Goal: Entertainment & Leisure: Browse casually

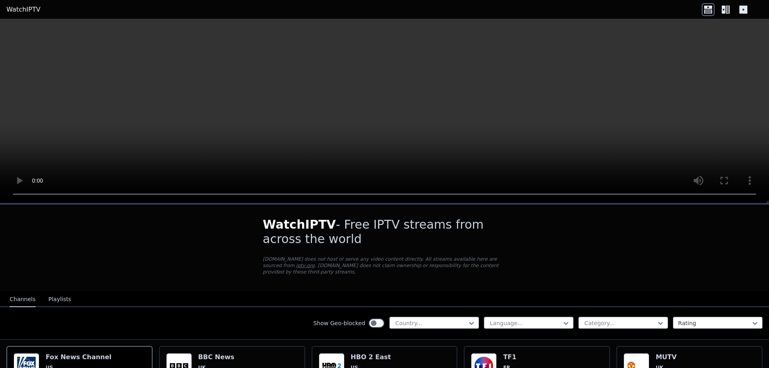
select select "****"
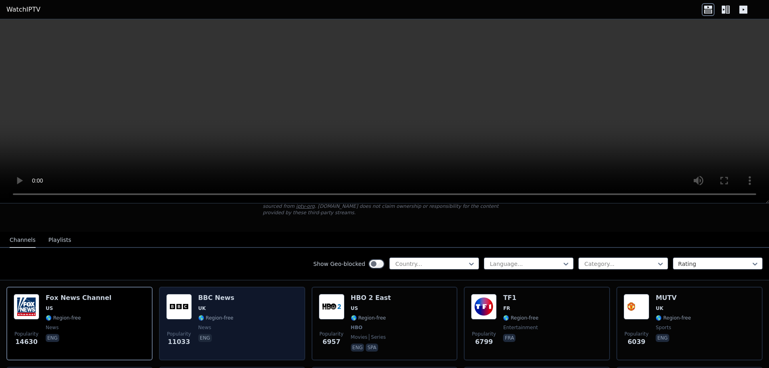
scroll to position [56, 0]
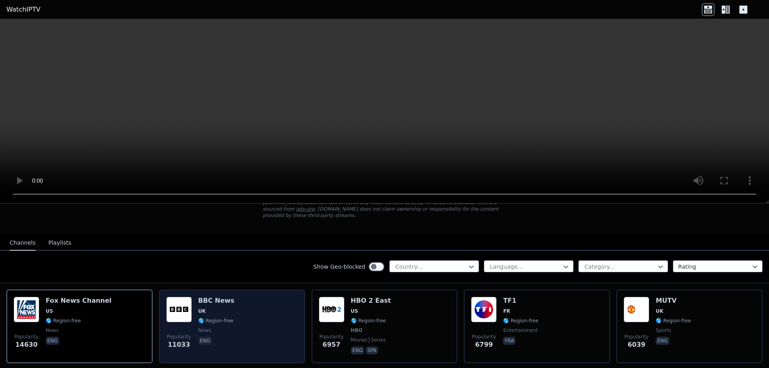
click at [252, 325] on div "Popularity 11033 BBC News UK 🌎 Region-free news eng" at bounding box center [232, 326] width 132 height 59
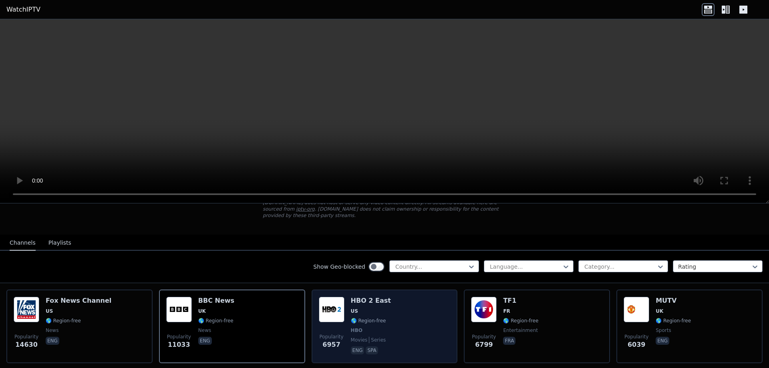
click at [401, 321] on div "Popularity 6957 HBO 2 East US 🌎 Region-free HBO movies series eng spa" at bounding box center [385, 326] width 132 height 59
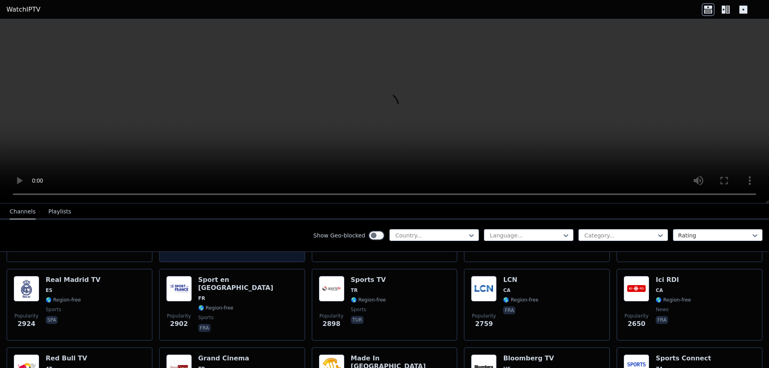
scroll to position [236, 0]
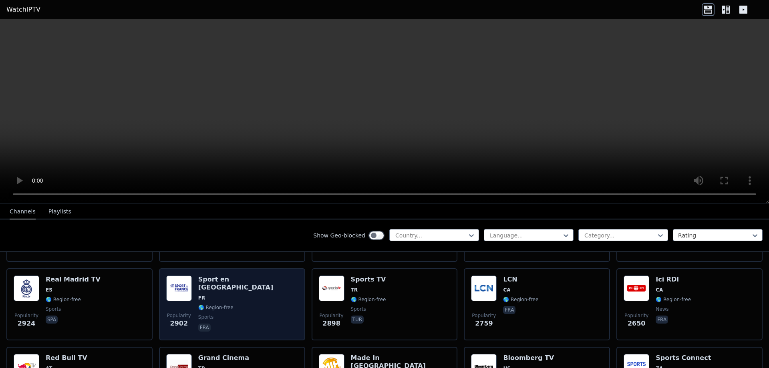
click at [242, 304] on span "🌎 Region-free" at bounding box center [248, 307] width 100 height 6
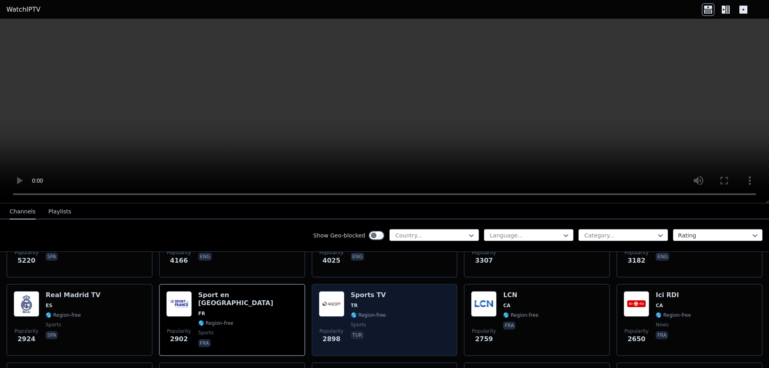
click at [417, 322] on div "Popularity 2898 Sports TV TR 🌎 Region-free sports tur" at bounding box center [385, 320] width 132 height 58
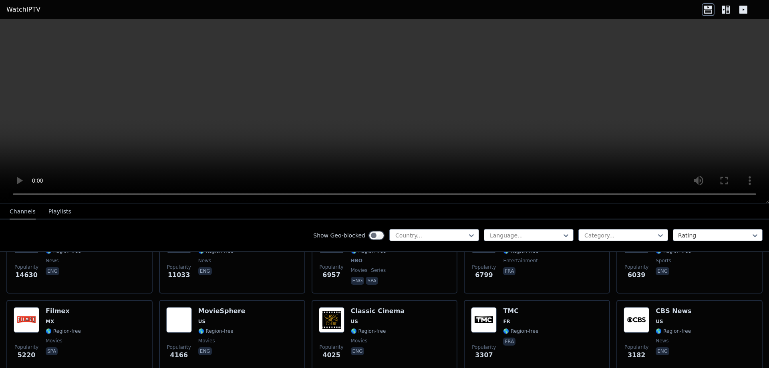
scroll to position [126, 0]
click at [53, 368] on span "+" at bounding box center [50, 373] width 5 height 8
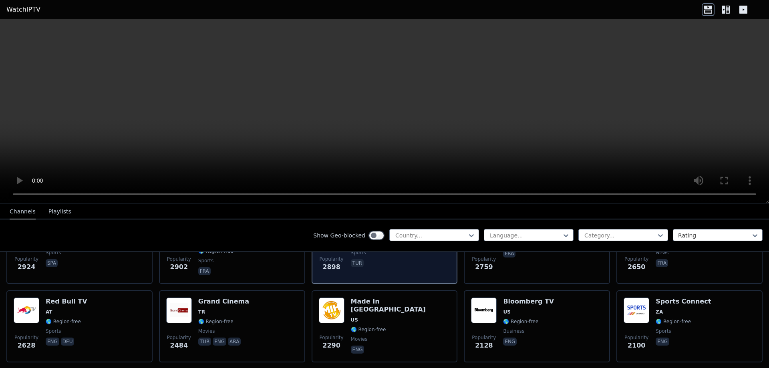
scroll to position [293, 0]
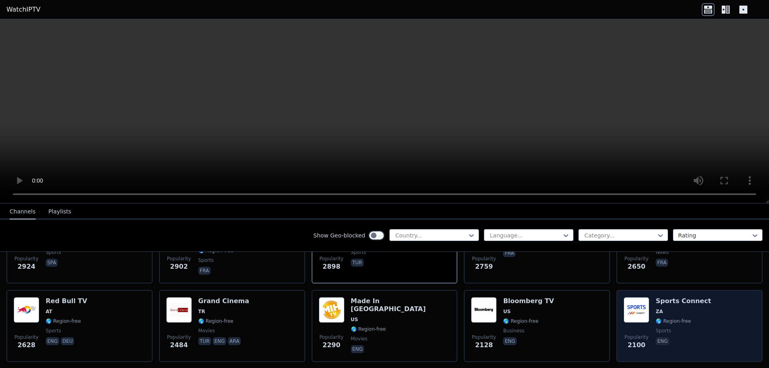
click at [675, 318] on span "🌎 Region-free" at bounding box center [673, 321] width 35 height 6
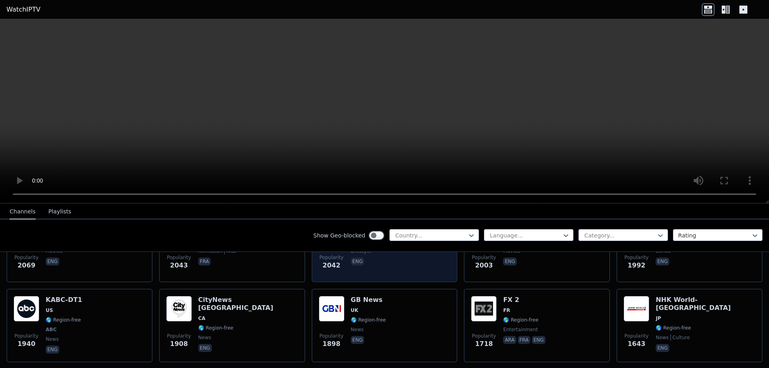
scroll to position [473, 0]
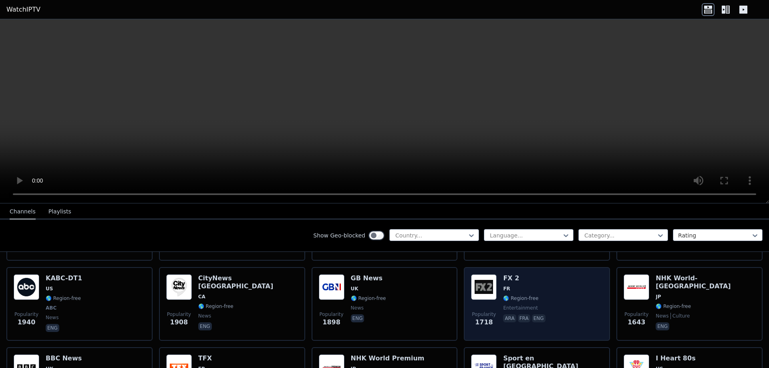
click at [557, 287] on div "Popularity 1718 FX 2 FR 🌎 Region-free entertainment ara fra eng" at bounding box center [537, 303] width 132 height 59
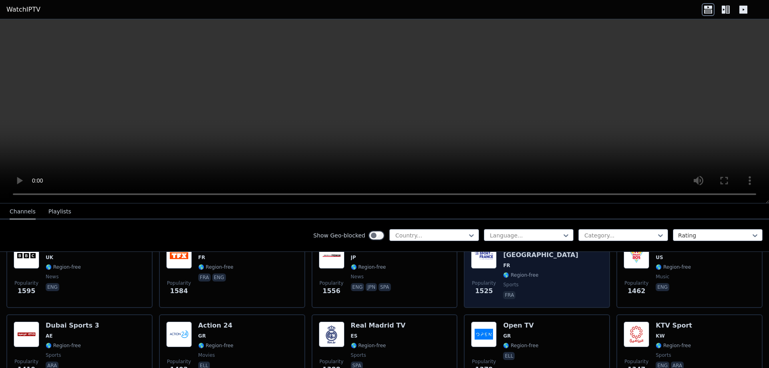
scroll to position [610, 0]
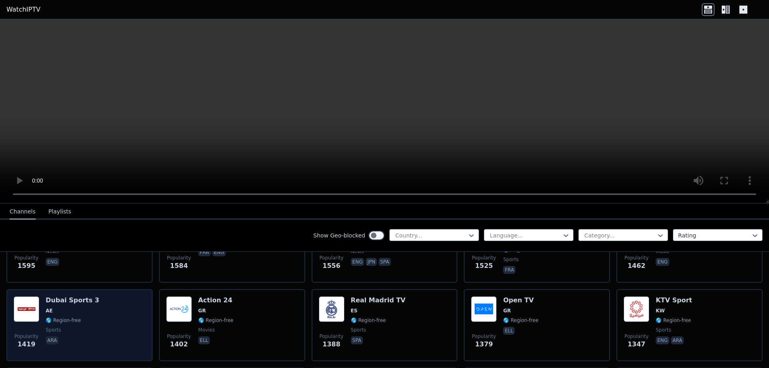
click at [90, 320] on div "Popularity 1419 Dubai Sports 3 AE 🌎 Region-free sports ara" at bounding box center [80, 325] width 132 height 58
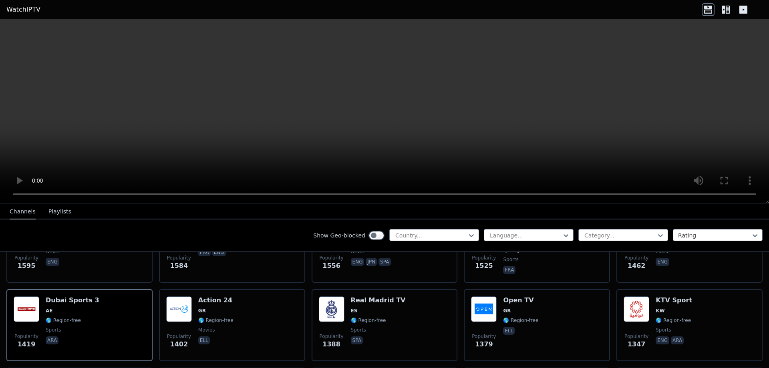
click at [53, 368] on span "+" at bounding box center [50, 373] width 5 height 8
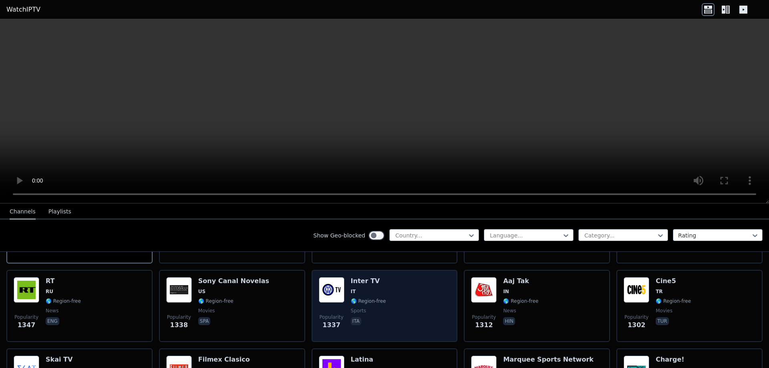
scroll to position [708, 0]
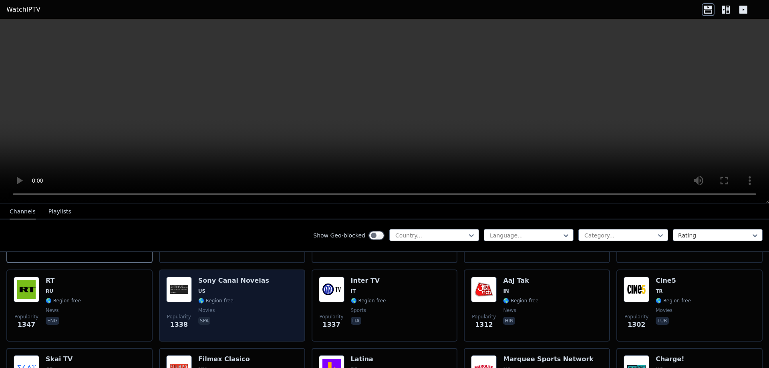
click at [248, 298] on div "Sony Canal Novelas US 🌎 Region-free movies spa" at bounding box center [233, 306] width 71 height 58
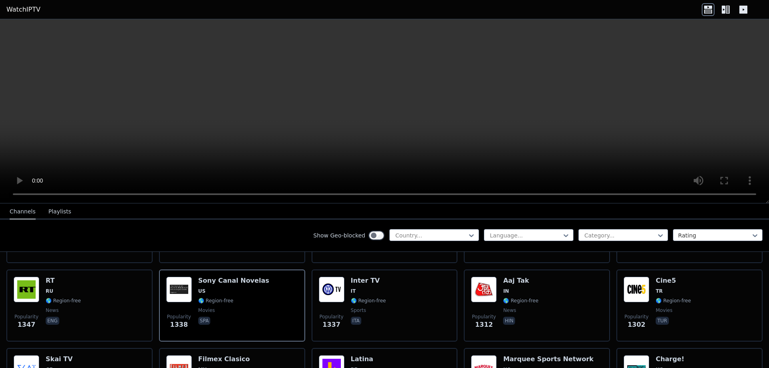
click at [75, 368] on span "Copy" at bounding box center [67, 373] width 16 height 8
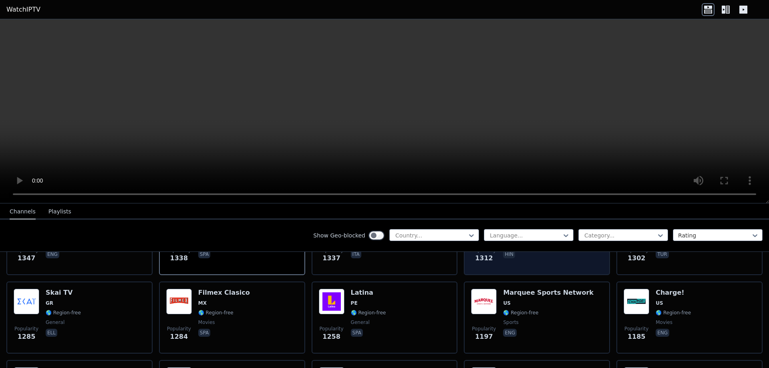
scroll to position [775, 0]
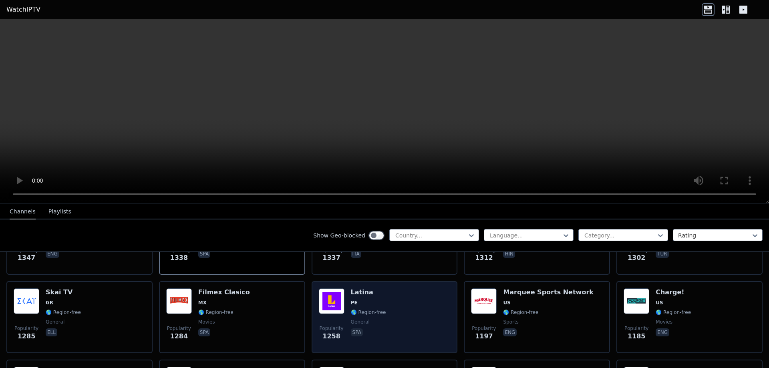
click at [396, 310] on div "Popularity 1258 Latina PE 🌎 Region-free general spa" at bounding box center [385, 317] width 132 height 58
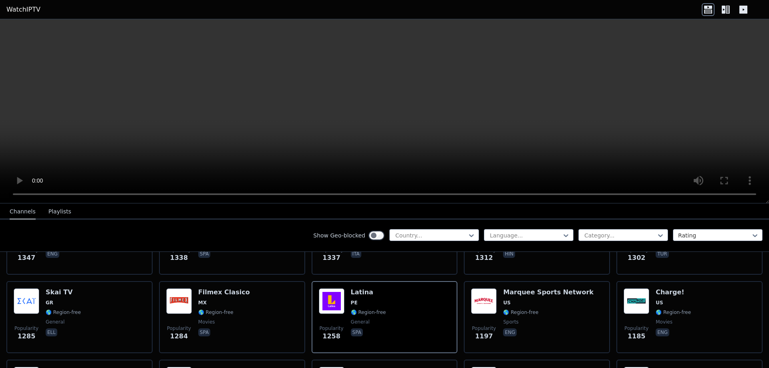
click at [75, 368] on span "Copy" at bounding box center [67, 373] width 16 height 8
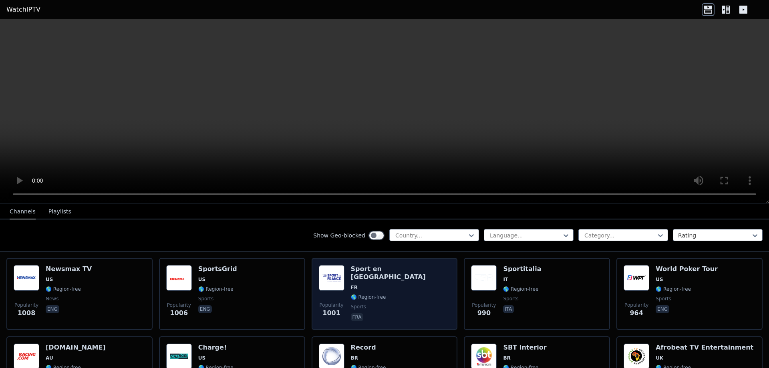
scroll to position [1037, 0]
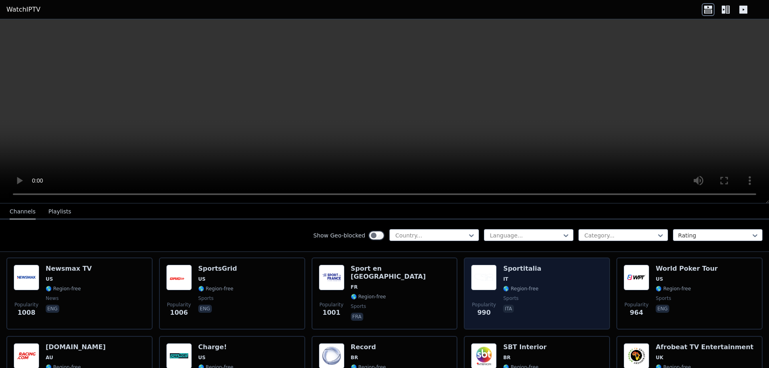
click at [536, 295] on div "Popularity 990 Sportitalia IT 🌎 Region-free sports ita" at bounding box center [537, 294] width 132 height 58
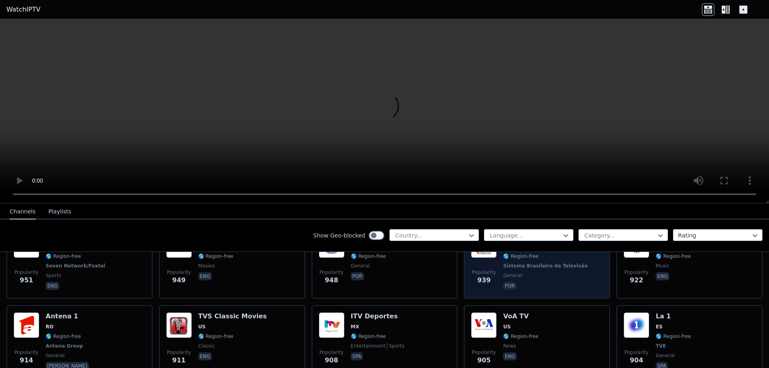
scroll to position [1163, 0]
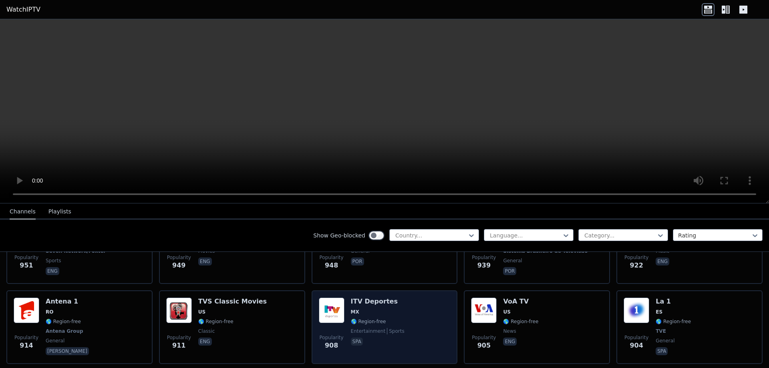
click at [395, 305] on div "Popularity 908 ITV Deportes MX 🌎 Region-free entertainment sports spa" at bounding box center [385, 327] width 132 height 59
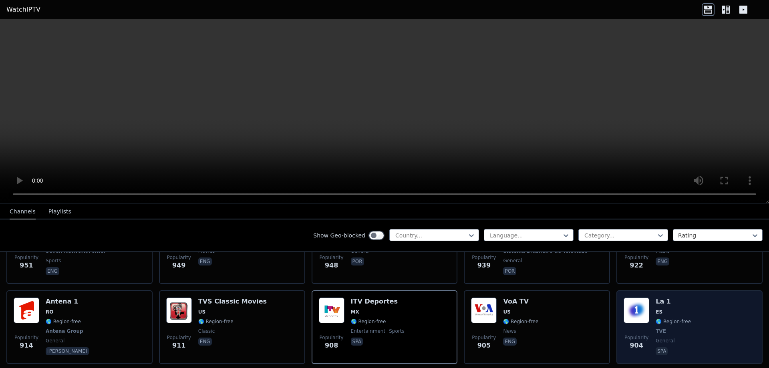
click at [686, 298] on div "Popularity 904 La 1 ES 🌎 Region-free TVE general spa" at bounding box center [690, 327] width 132 height 59
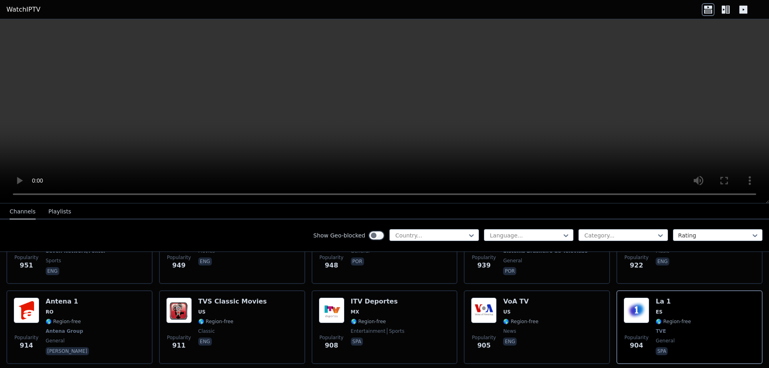
click at [49, 368] on span "<" at bounding box center [46, 373] width 5 height 8
click at [95, 368] on span ">" at bounding box center [92, 373] width 5 height 8
click at [57, 368] on span "+" at bounding box center [54, 373] width 5 height 8
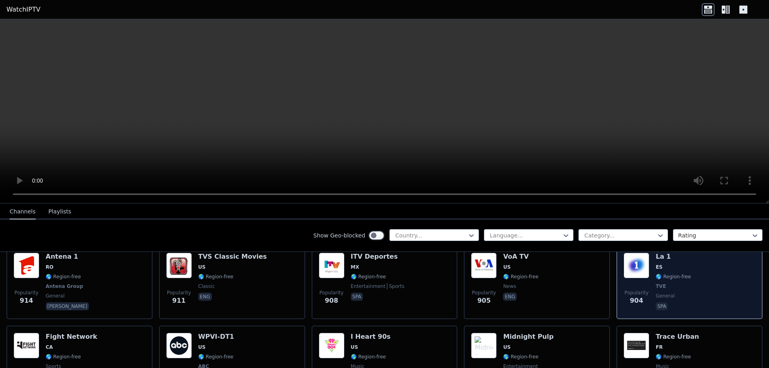
click at [679, 302] on span "spa" at bounding box center [673, 307] width 35 height 10
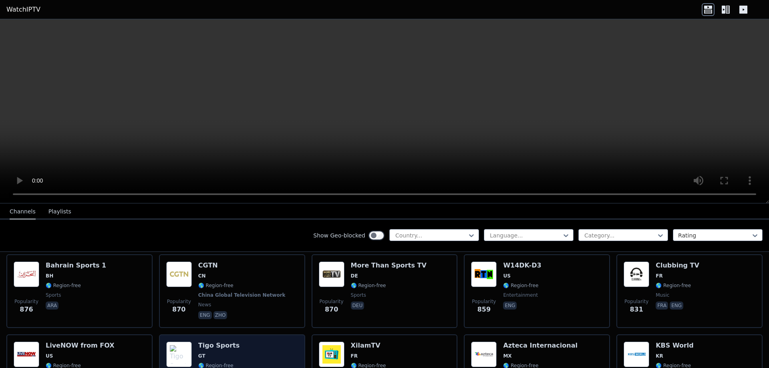
scroll to position [1358, 0]
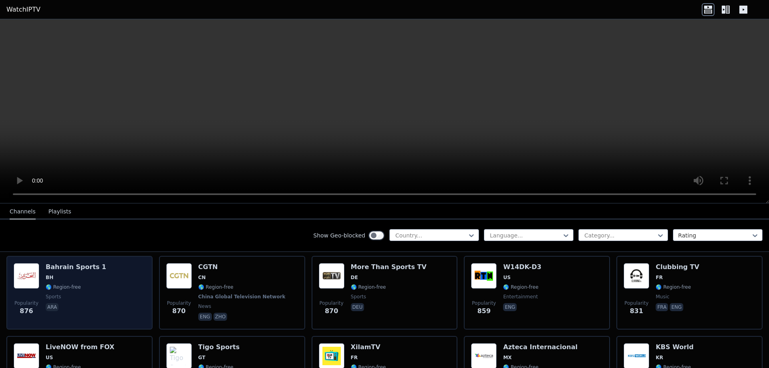
click at [76, 303] on span "ara" at bounding box center [76, 308] width 60 height 10
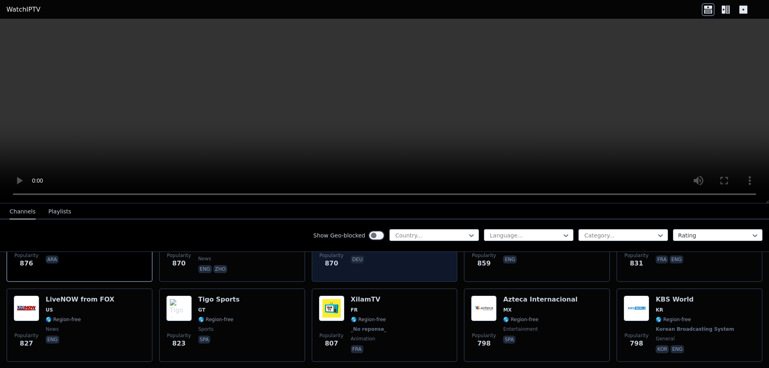
scroll to position [1406, 0]
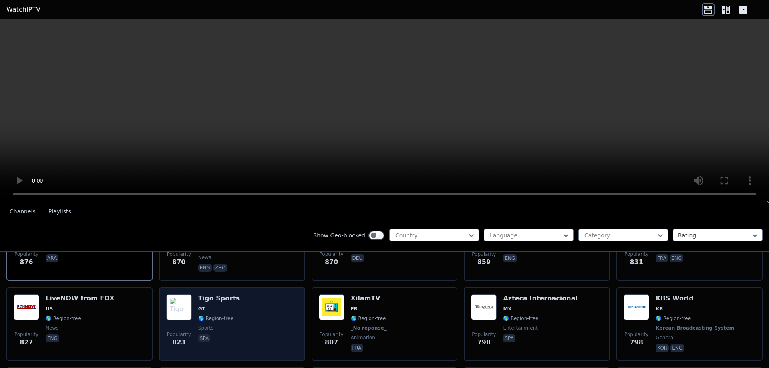
click at [242, 324] on div "Popularity 823 Tigo Sports GT 🌎 Region-free sports spa" at bounding box center [232, 323] width 132 height 59
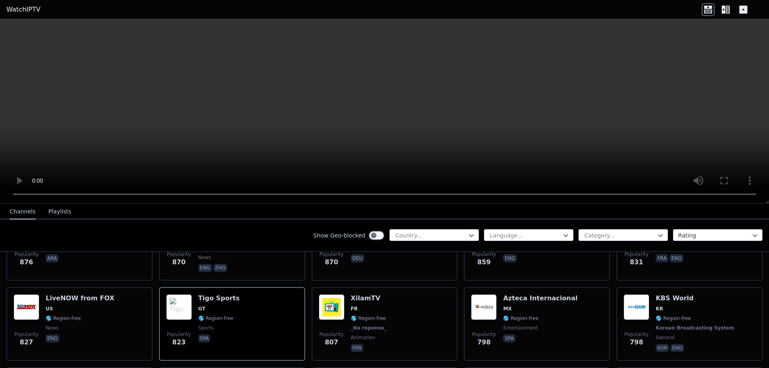
click at [57, 368] on span "+" at bounding box center [54, 373] width 5 height 8
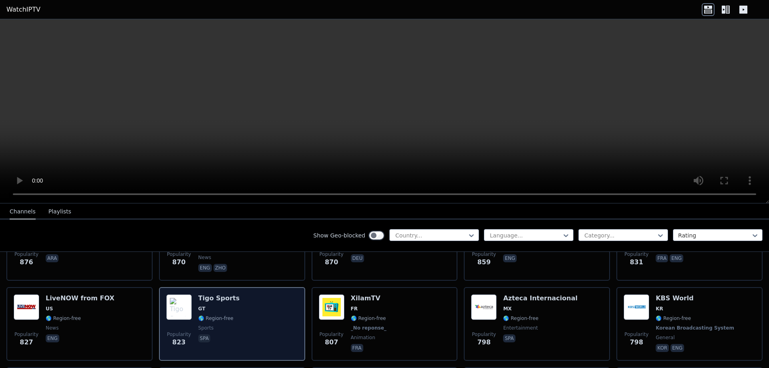
click at [281, 301] on div "Popularity 823 Tigo Sports GT 🌎 Region-free sports spa" at bounding box center [232, 323] width 132 height 59
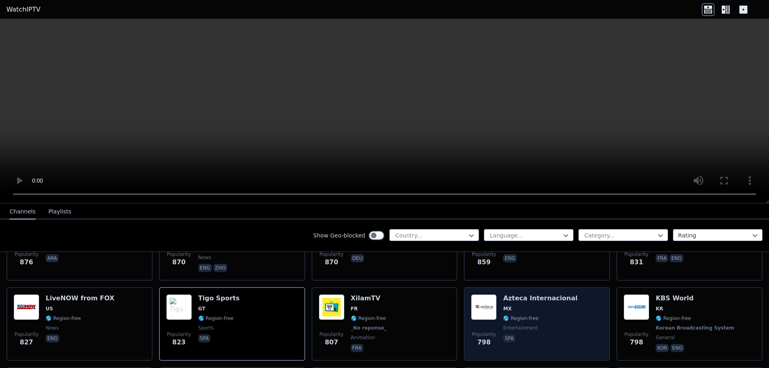
click at [562, 320] on div "Popularity 798 Azteca Internacional MX 🌎 Region-free entertainment spa" at bounding box center [537, 323] width 132 height 59
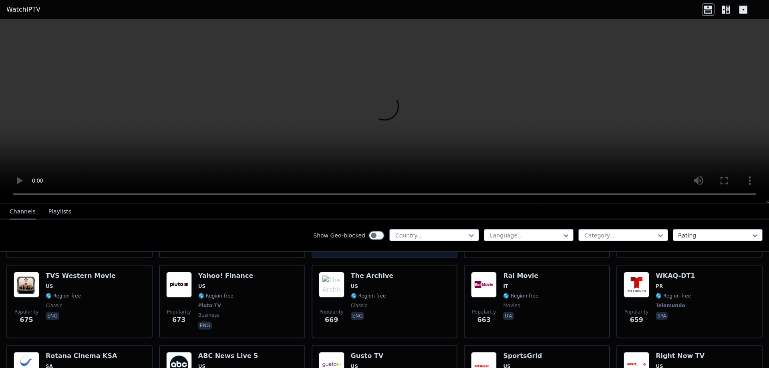
scroll to position [1829, 0]
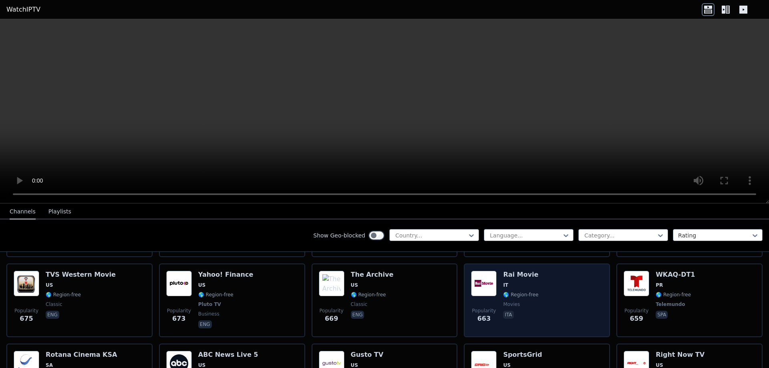
click at [562, 287] on div "Popularity 663 Rai Movie IT 🌎 Region-free movies ita" at bounding box center [537, 300] width 132 height 59
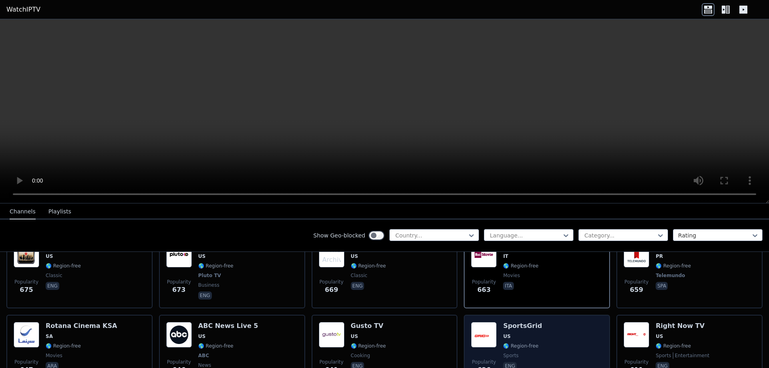
scroll to position [1832, 0]
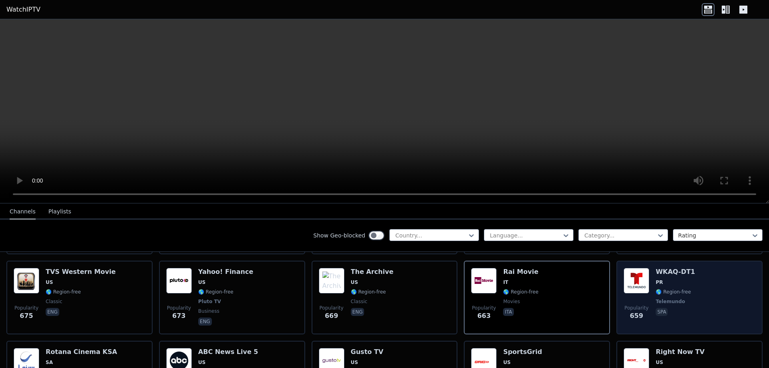
click at [702, 284] on div "Popularity 659 WKAQ-DT1 PR 🌎 Region-free Telemundo spa" at bounding box center [690, 297] width 132 height 59
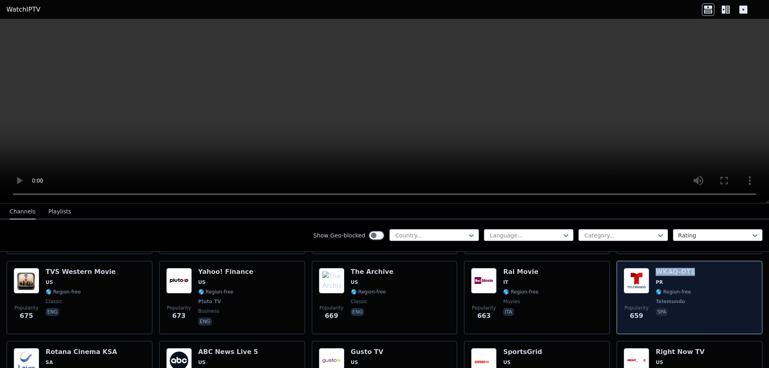
drag, startPoint x: 653, startPoint y: 266, endPoint x: 682, endPoint y: 265, distance: 29.7
click at [682, 268] on h6 "WKAQ-DT1" at bounding box center [675, 272] width 39 height 8
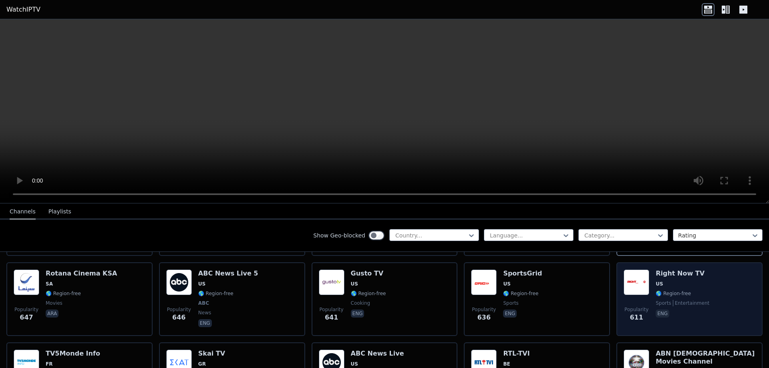
scroll to position [1911, 0]
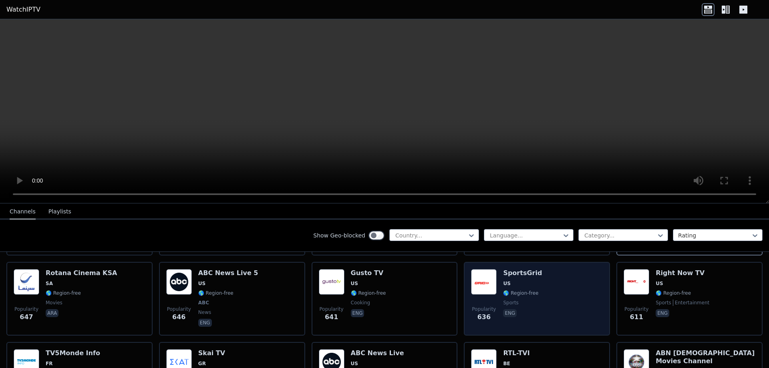
click at [541, 284] on div "Popularity 636 SportsGrid US 🌎 Region-free sports eng" at bounding box center [537, 298] width 132 height 59
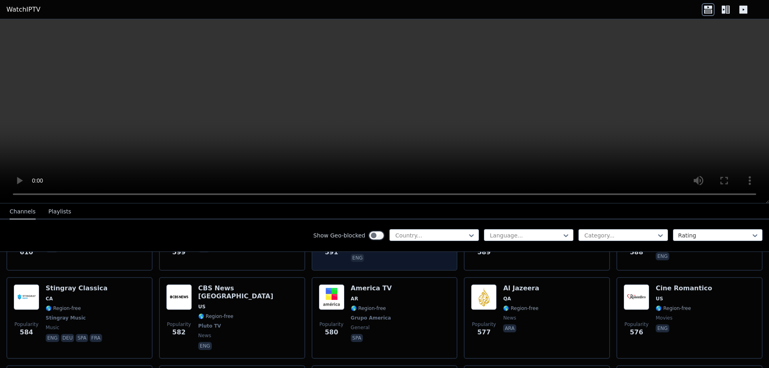
scroll to position [2013, 0]
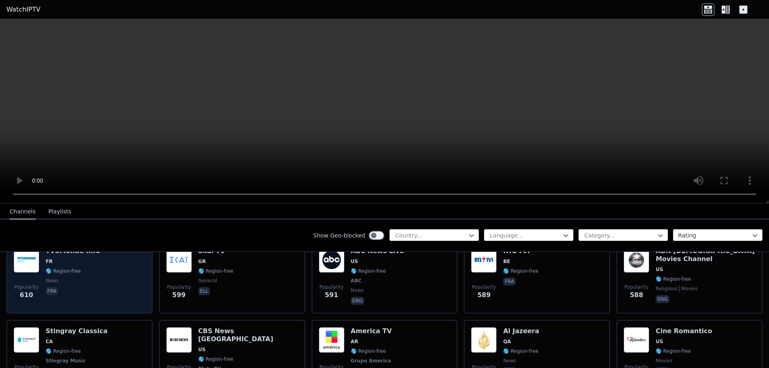
click at [69, 287] on span "fra" at bounding box center [73, 292] width 54 height 10
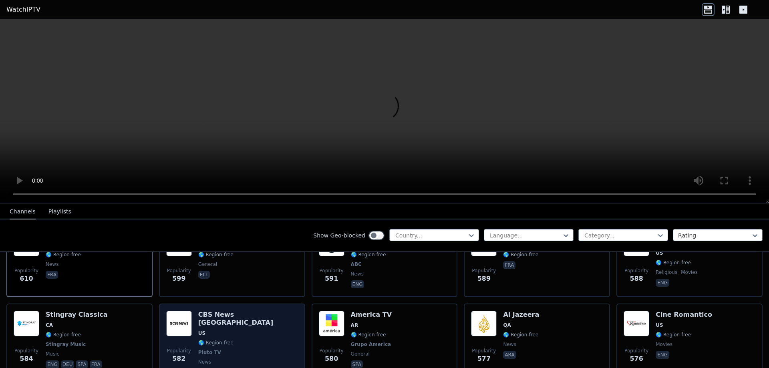
scroll to position [2029, 0]
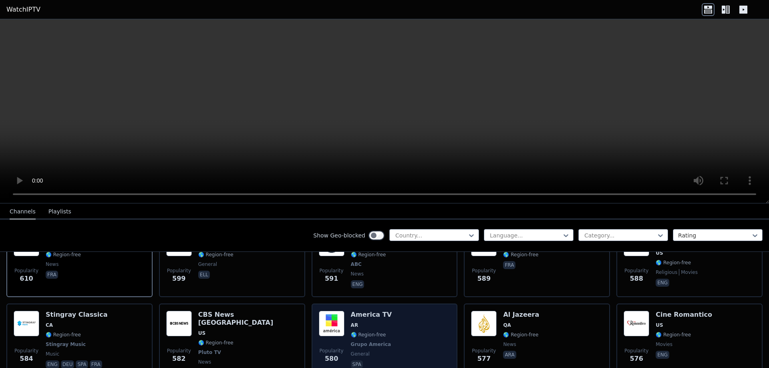
click at [405, 329] on div "Popularity 580 America TV AR 🌎 Region-free Grupo America general spa" at bounding box center [385, 344] width 132 height 67
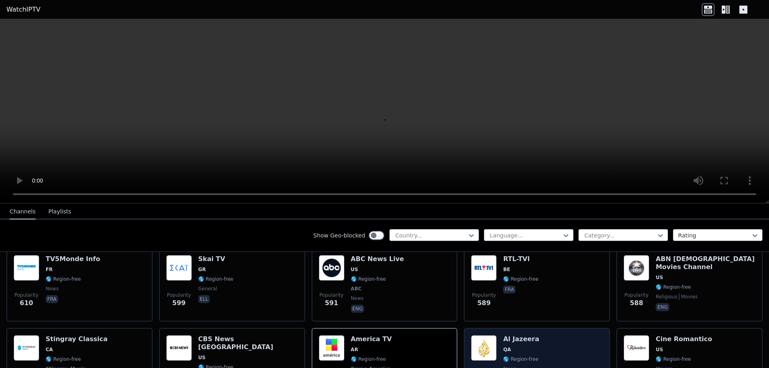
scroll to position [2019, 0]
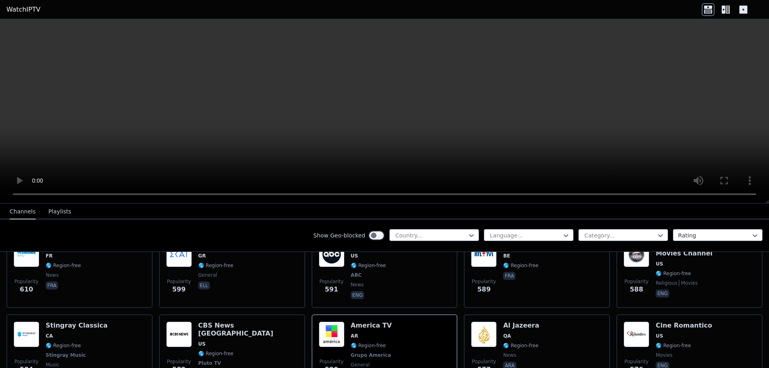
click at [57, 368] on span "+" at bounding box center [54, 373] width 5 height 8
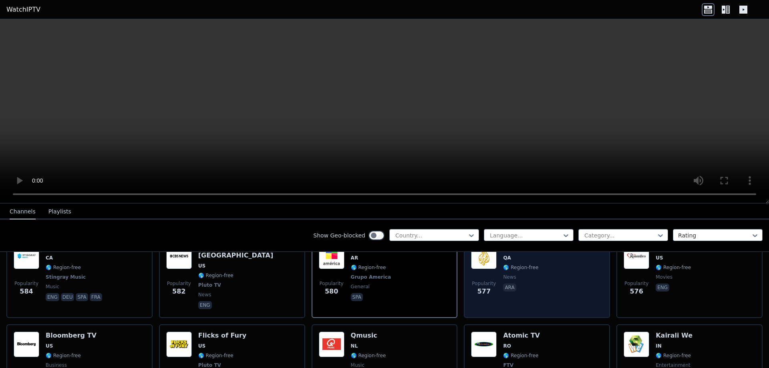
scroll to position [2100, 0]
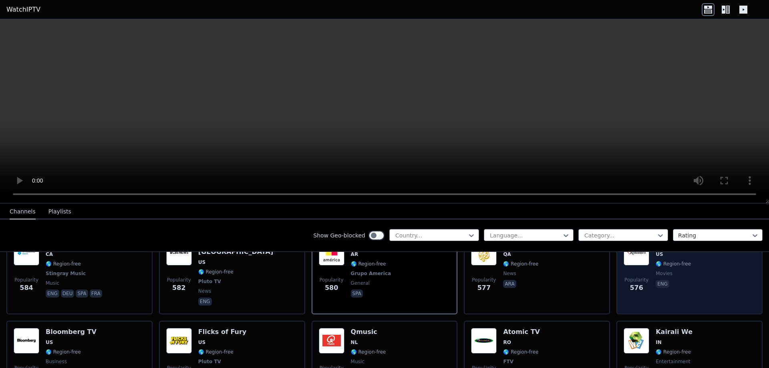
click at [657, 270] on span "movies" at bounding box center [664, 273] width 17 height 6
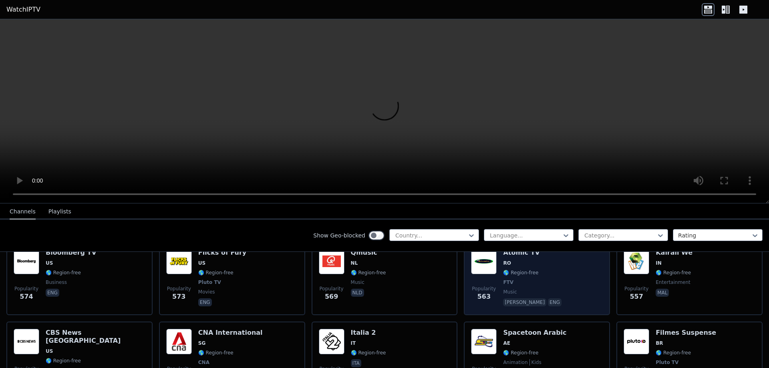
scroll to position [2180, 0]
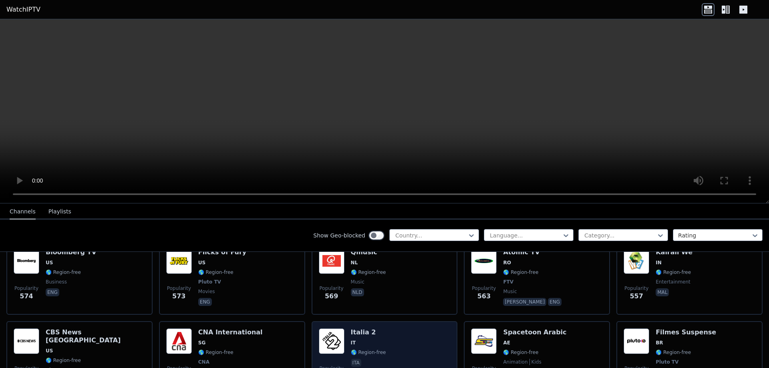
click at [390, 336] on div "Popularity 556 [GEOGRAPHIC_DATA] 2 IT 🌎 Region-free ita" at bounding box center [385, 361] width 132 height 67
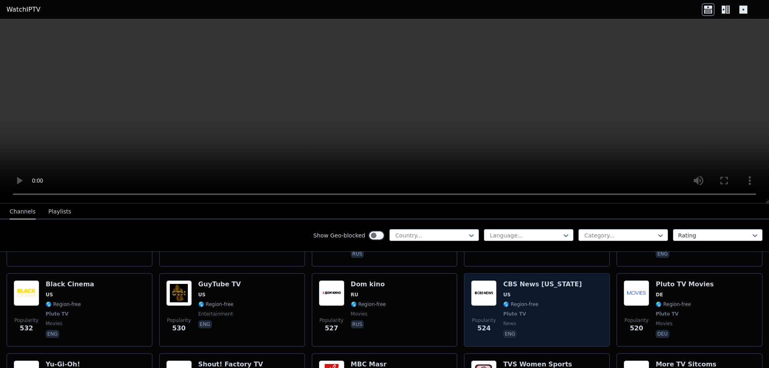
scroll to position [2397, 0]
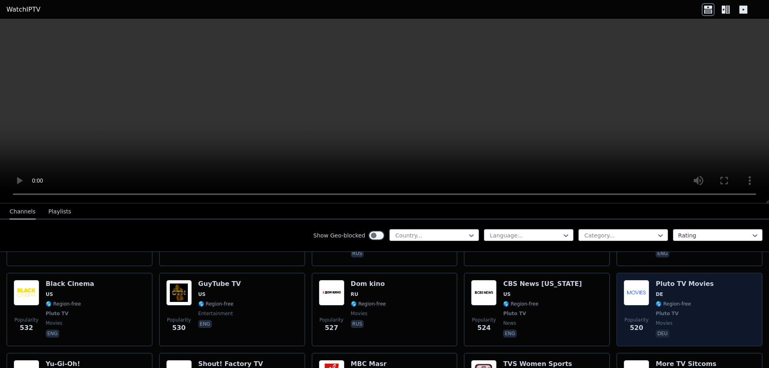
click at [701, 280] on div "Popularity 520 Pluto TV Movies DE 🌎 Region-free Pluto TV movies deu" at bounding box center [690, 309] width 132 height 59
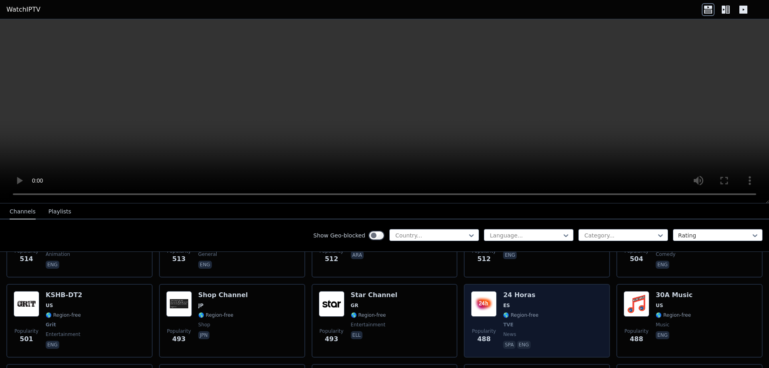
scroll to position [2545, 0]
click at [552, 294] on div "Popularity 488 24 Horas ES 🌎 Region-free TVE news spa eng" at bounding box center [537, 321] width 132 height 59
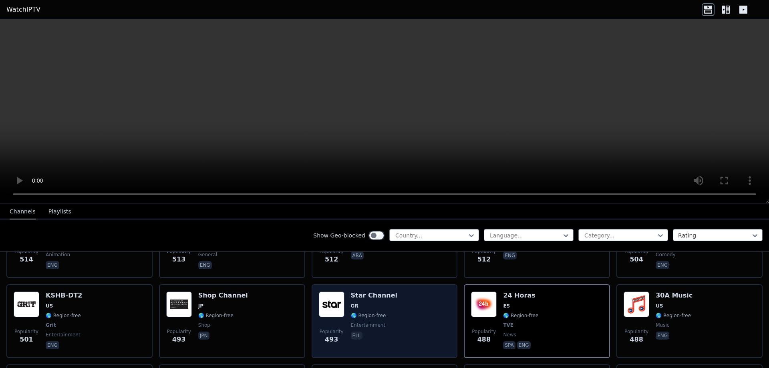
click at [430, 294] on div "Popularity 493 Star Channel GR 🌎 Region-free entertainment ell" at bounding box center [385, 321] width 132 height 59
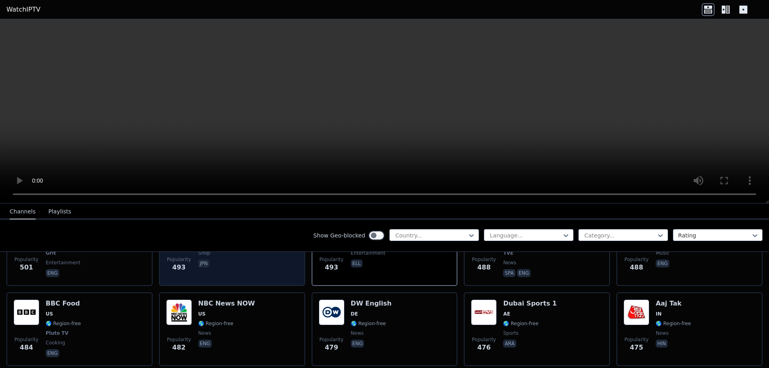
scroll to position [2618, 0]
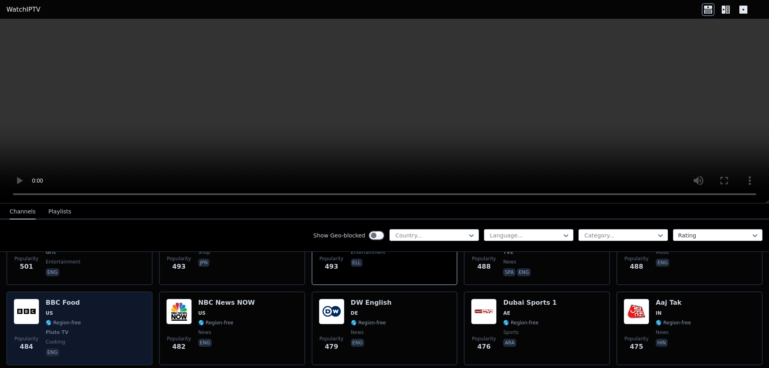
click at [97, 318] on div "Popularity 484 BBC Food US 🌎 Region-free Pluto TV cooking eng" at bounding box center [80, 328] width 132 height 59
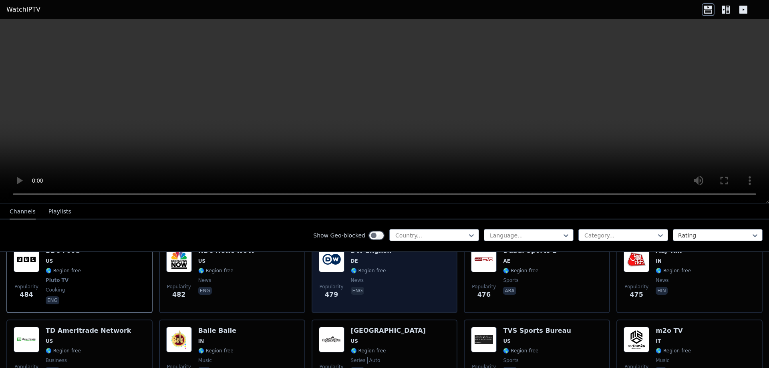
scroll to position [2671, 0]
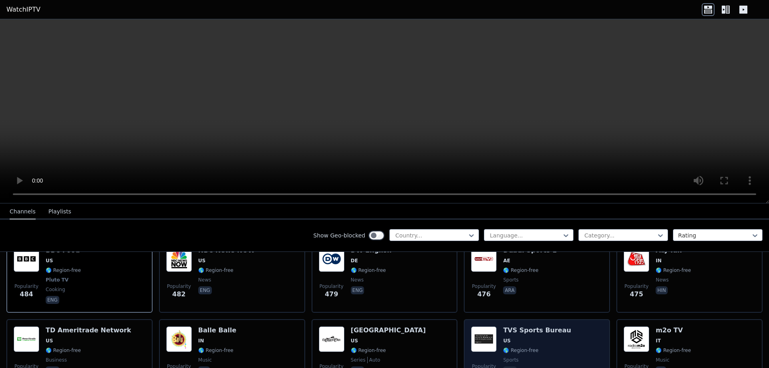
click at [563, 328] on div "Popularity 463 TVS Sports Bureau US 🌎 Region-free sports eng" at bounding box center [537, 355] width 132 height 58
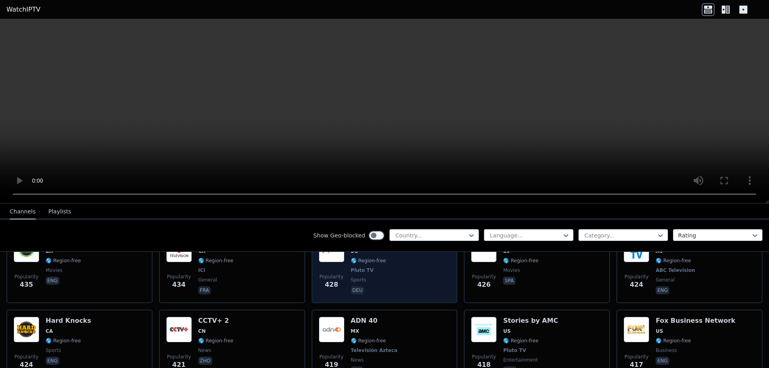
scroll to position [3087, 0]
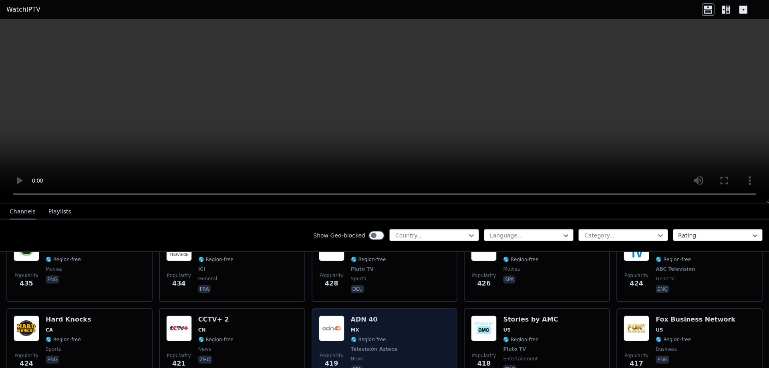
click at [403, 316] on div "Popularity 419 ADN 40 MX 🌎 Region-free Televisión Azteca news spa" at bounding box center [385, 345] width 132 height 59
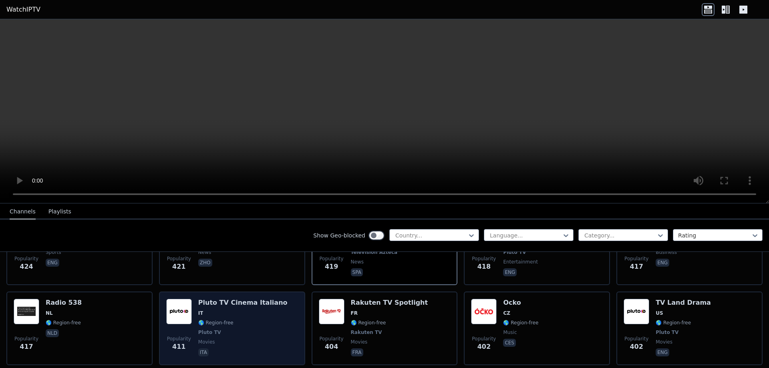
scroll to position [3189, 0]
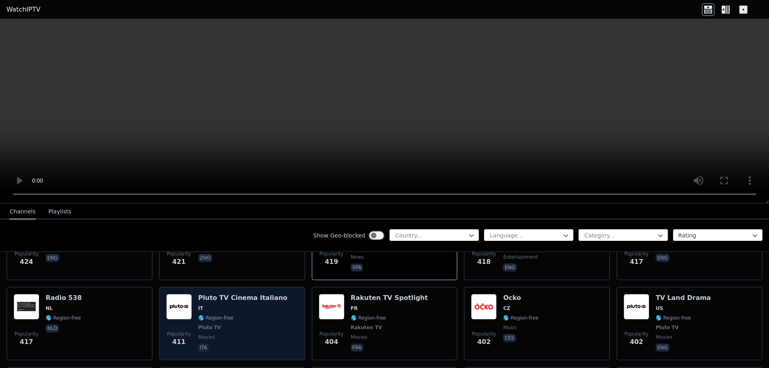
click at [255, 294] on div "Pluto TV Cinema Italiano IT 🌎 Region-free Pluto TV movies ita" at bounding box center [242, 323] width 89 height 59
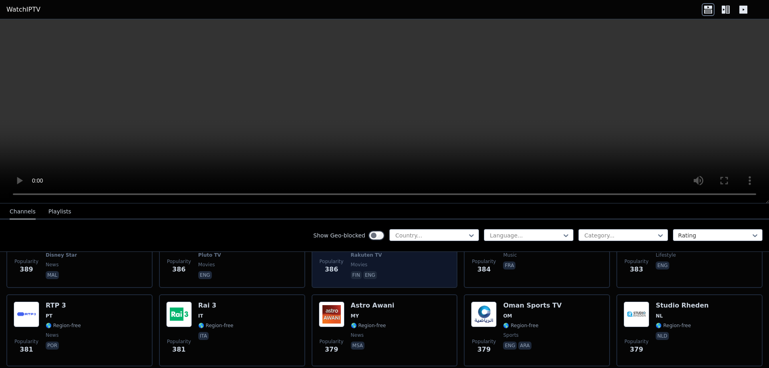
scroll to position [3422, 0]
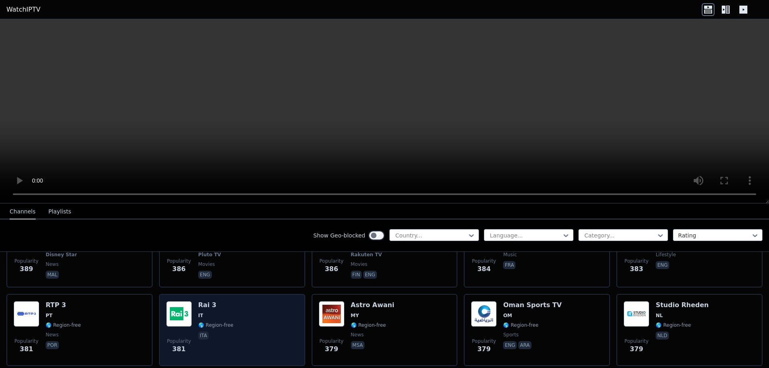
click at [250, 301] on div "Popularity 381 Rai 3 IT 🌎 Region-free ita" at bounding box center [232, 330] width 132 height 58
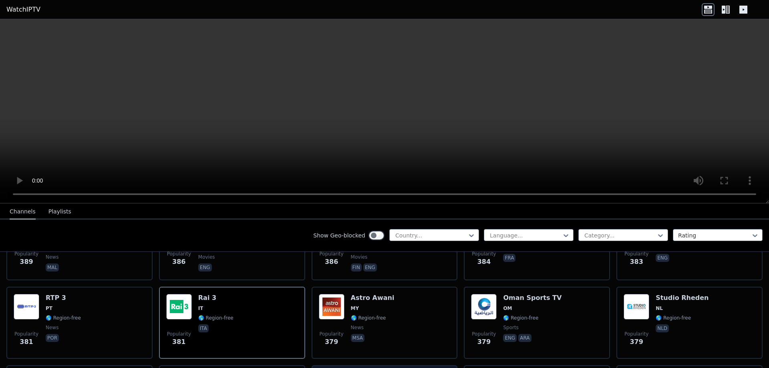
scroll to position [3429, 0]
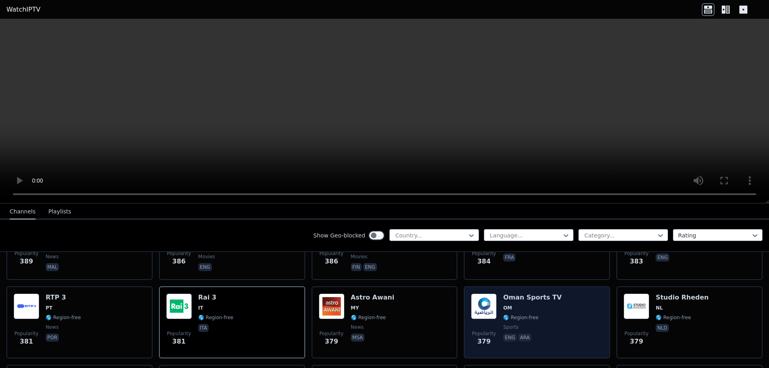
click at [537, 294] on div "Oman Sports TV OM 🌎 Region-free sports eng ara" at bounding box center [532, 323] width 58 height 58
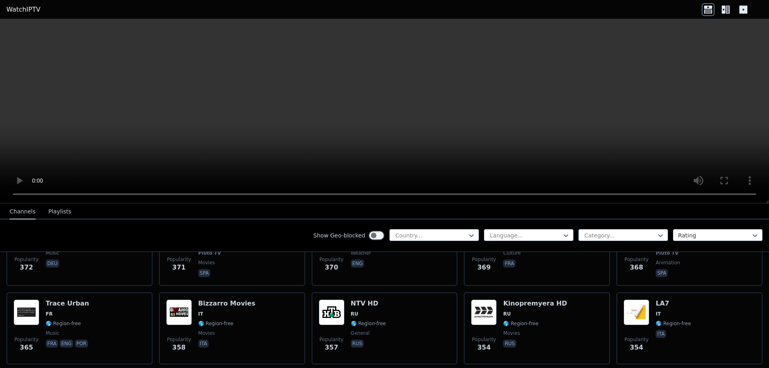
scroll to position [3663, 0]
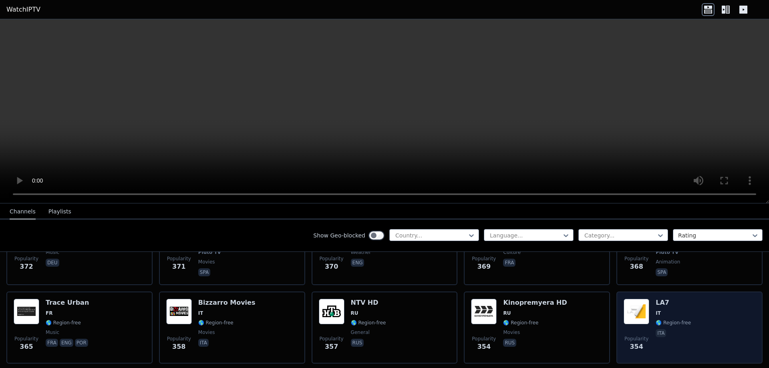
click at [699, 301] on div "Popularity 354 LA7 IT 🌎 Region-free ita" at bounding box center [690, 328] width 132 height 58
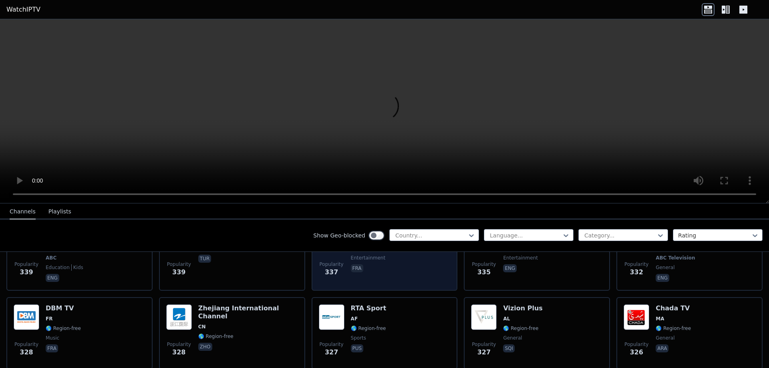
scroll to position [3896, 0]
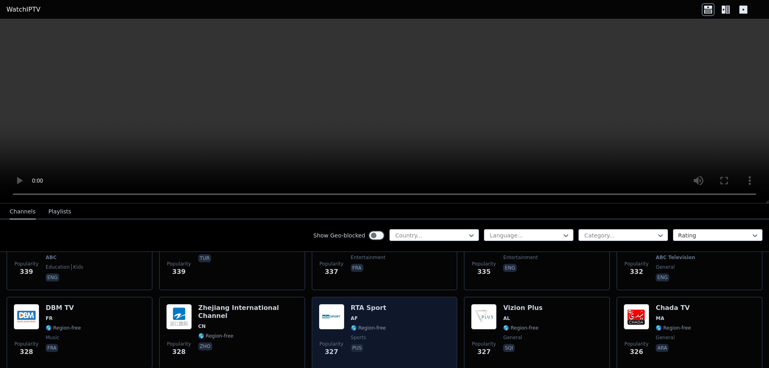
drag, startPoint x: 411, startPoint y: 294, endPoint x: 382, endPoint y: 288, distance: 29.5
click at [382, 304] on div "Popularity 327 RTA Sport AF 🌎 Region-free sports pus" at bounding box center [385, 333] width 132 height 58
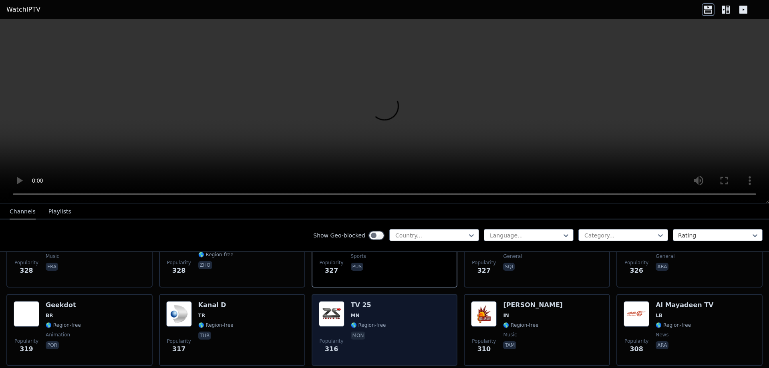
scroll to position [3979, 0]
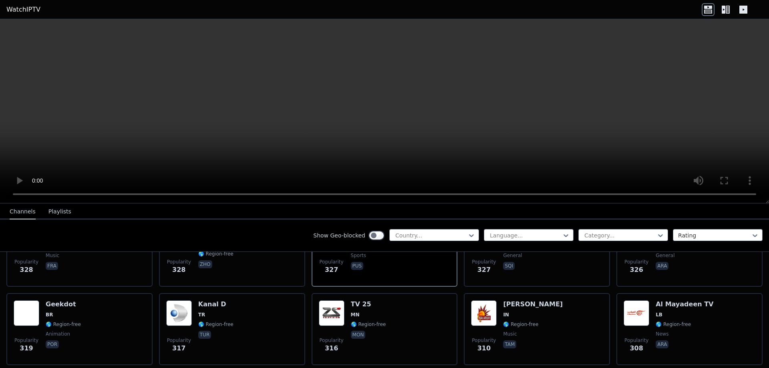
click at [59, 214] on button "Playlists" at bounding box center [59, 211] width 23 height 15
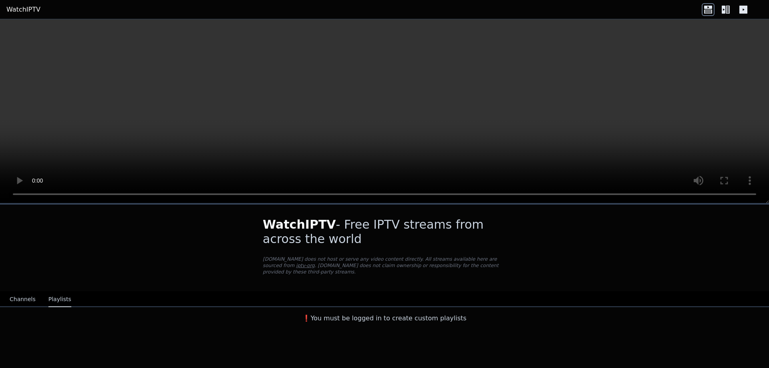
click at [97, 368] on span "X" at bounding box center [95, 373] width 4 height 8
click at [727, 10] on icon at bounding box center [728, 10] width 4 height 8
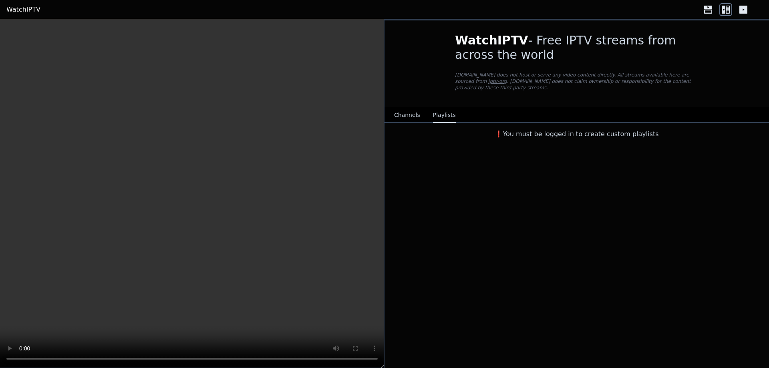
click at [745, 9] on icon at bounding box center [743, 10] width 8 height 8
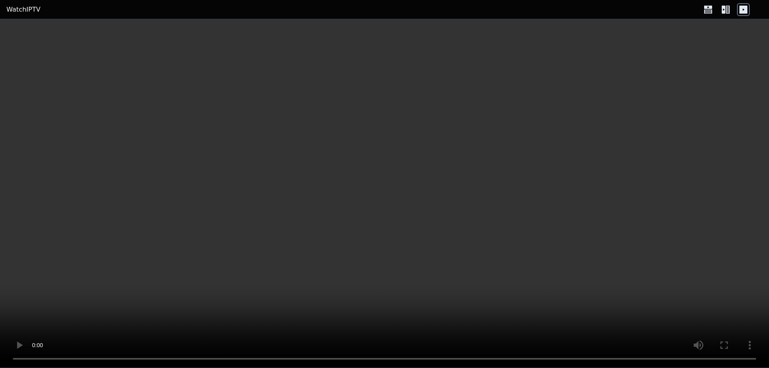
click at [705, 4] on icon at bounding box center [708, 9] width 13 height 13
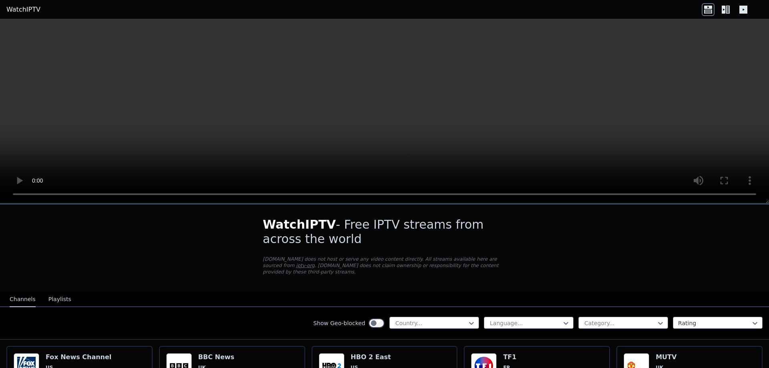
click at [54, 292] on button "Playlists" at bounding box center [59, 299] width 23 height 15
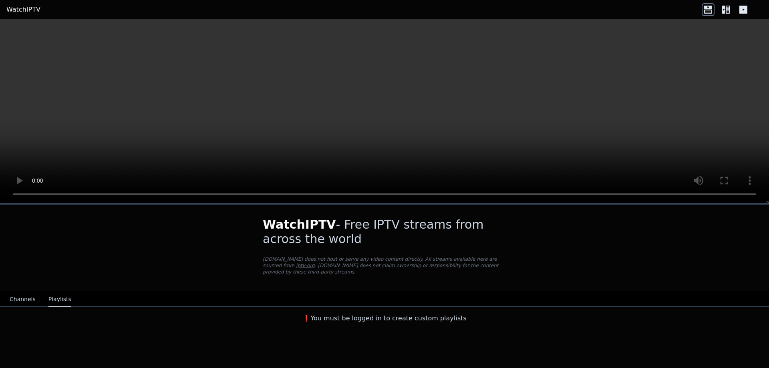
click at [12, 11] on link "WatchIPTV" at bounding box center [23, 10] width 34 height 10
click at [26, 9] on link "WatchIPTV" at bounding box center [23, 10] width 34 height 10
click at [733, 235] on div "WatchIPTV - Free IPTV streams from across the world [DOMAIN_NAME] does not host…" at bounding box center [384, 266] width 769 height 122
click at [18, 294] on button "Channels" at bounding box center [23, 299] width 26 height 15
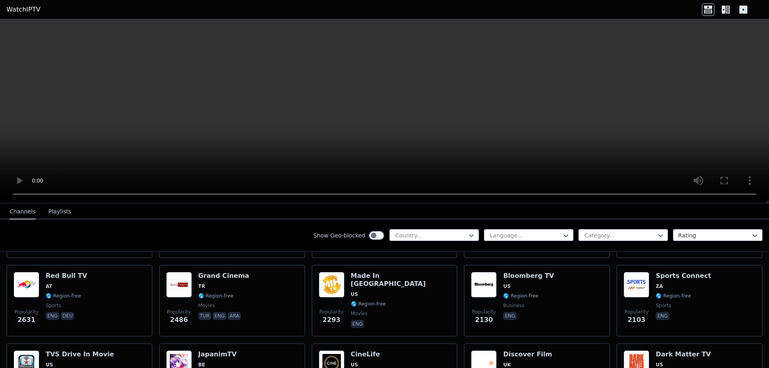
scroll to position [319, 0]
